Goal: Task Accomplishment & Management: Manage account settings

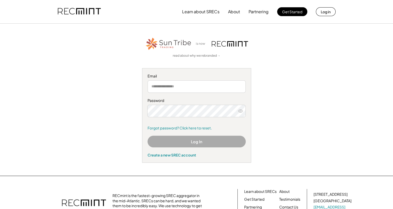
click at [179, 83] on input "email" at bounding box center [196, 86] width 98 height 12
type input "**********"
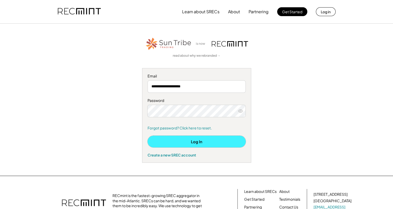
click at [224, 142] on button "Log In" at bounding box center [196, 142] width 98 height 12
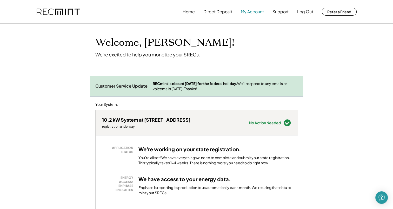
click at [251, 12] on button "My Account" at bounding box center [252, 11] width 23 height 10
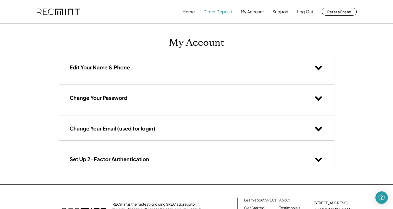
click at [210, 11] on button "Direct Deposit" at bounding box center [217, 11] width 29 height 10
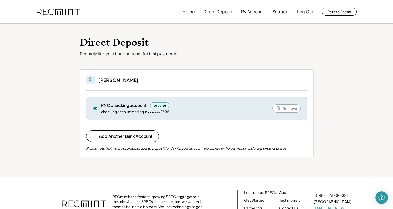
scroll to position [53, 0]
